Goal: Task Accomplishment & Management: Manage account settings

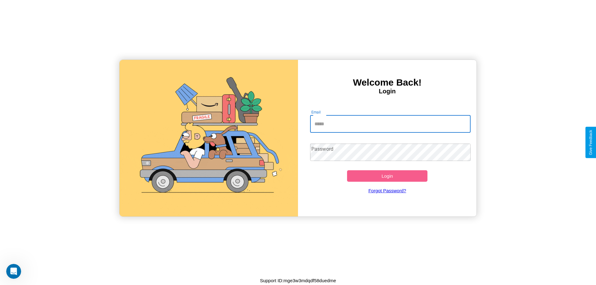
click at [390, 124] on input "Email" at bounding box center [390, 123] width 161 height 17
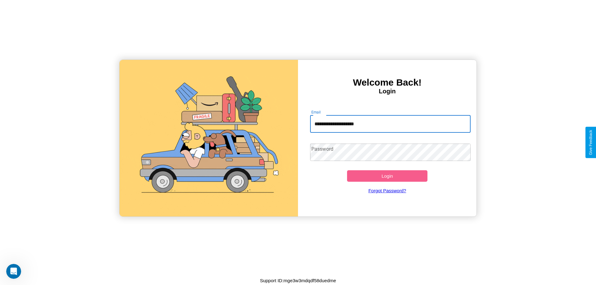
type input "**********"
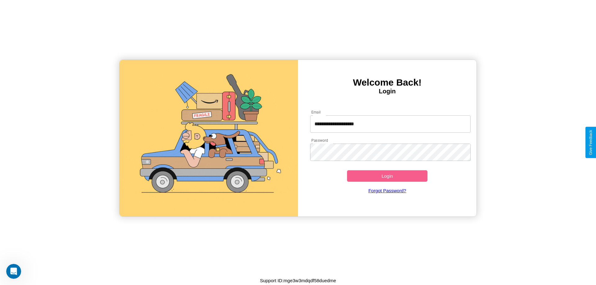
click at [387, 176] on button "Login" at bounding box center [387, 175] width 80 height 11
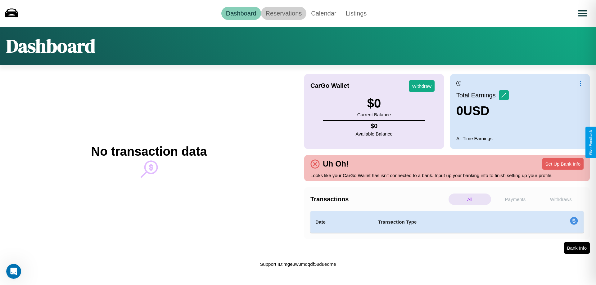
click at [283, 13] on link "Reservations" at bounding box center [284, 13] width 46 height 13
